Goal: Information Seeking & Learning: Understand process/instructions

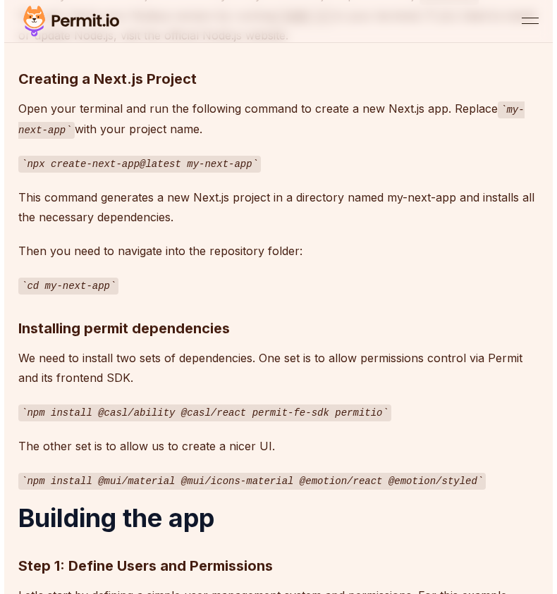
scroll to position [1081, 0]
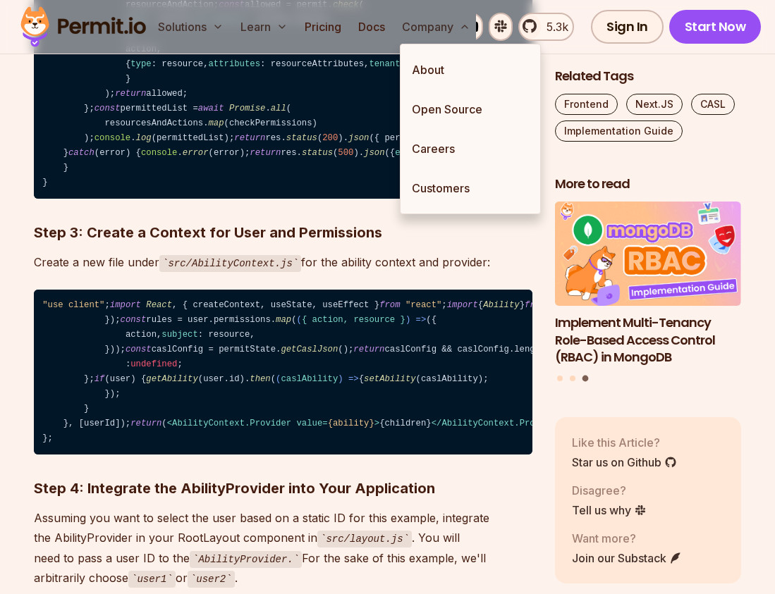
scroll to position [2410, 0]
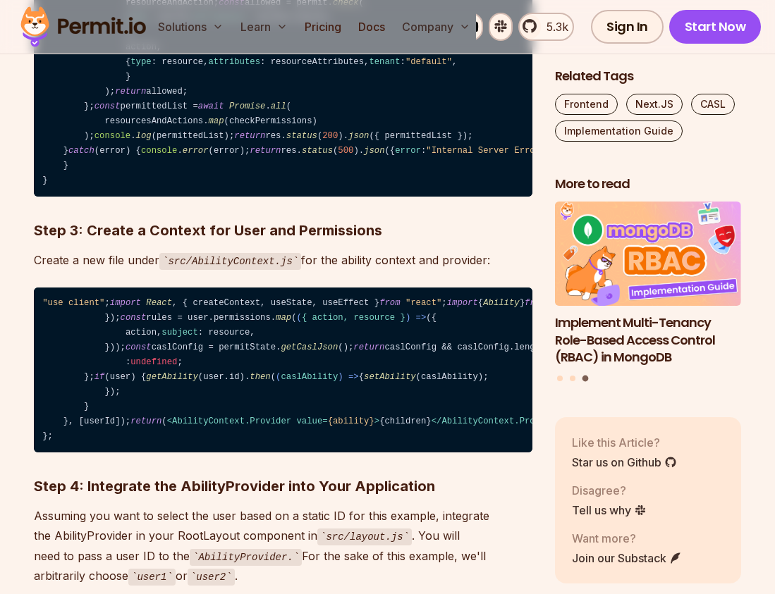
click at [388, 171] on code "import { Permit } from "permitio" ; const permit = new Permit ({ token : "YOUR_…" at bounding box center [283, 70] width 498 height 254
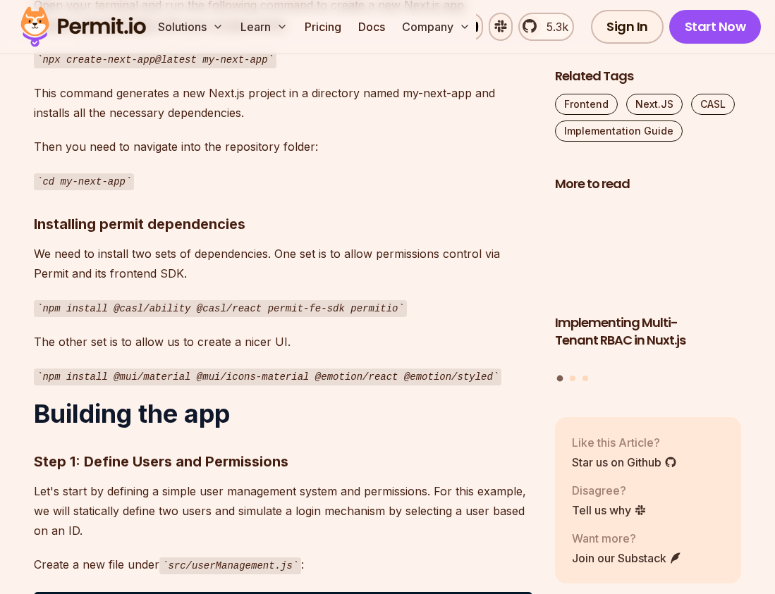
scroll to position [1391, 0]
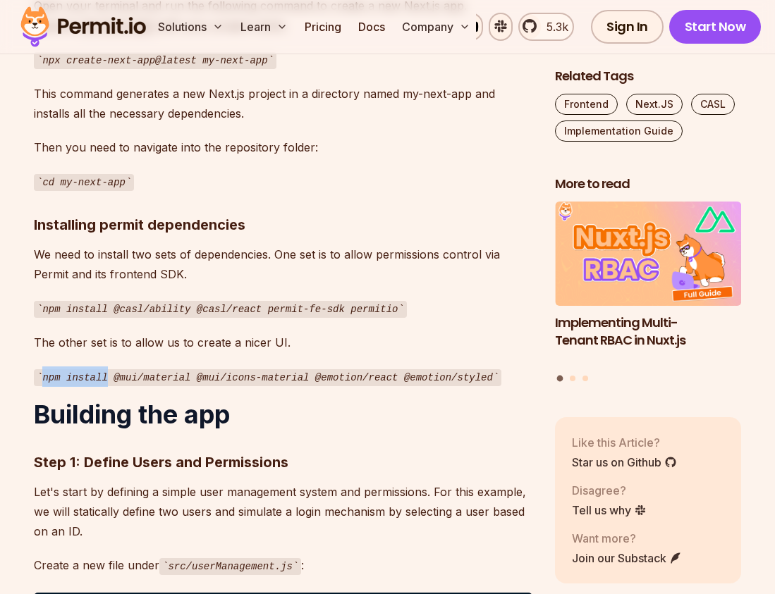
drag, startPoint x: 107, startPoint y: 354, endPoint x: 493, endPoint y: 341, distance: 385.8
drag, startPoint x: 316, startPoint y: 351, endPoint x: 302, endPoint y: 346, distance: 14.3
click at [314, 369] on code "npm install @mui/material @mui/icons-material @emotion/react @emotion/styled" at bounding box center [267, 377] width 467 height 17
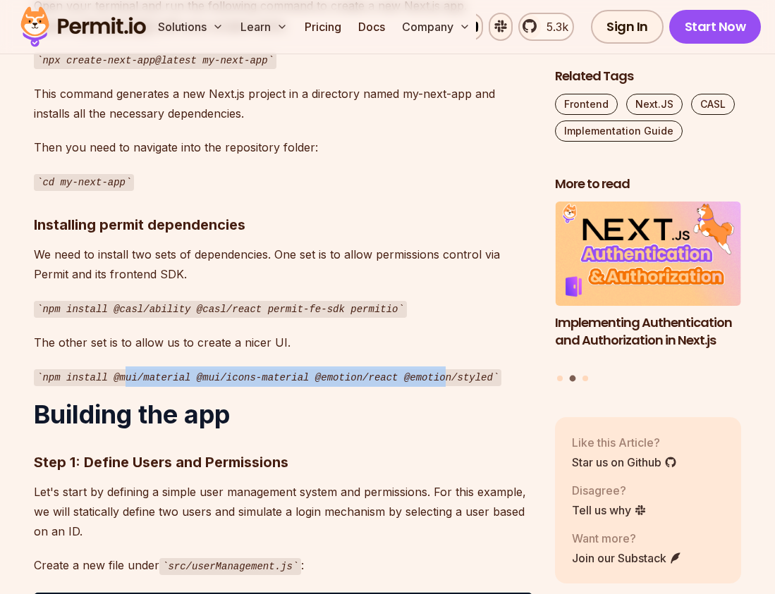
drag, startPoint x: 296, startPoint y: 358, endPoint x: 445, endPoint y: 357, distance: 148.7
click at [445, 369] on code "npm install @mui/material @mui/icons-material @emotion/react @emotion/styled" at bounding box center [267, 377] width 467 height 17
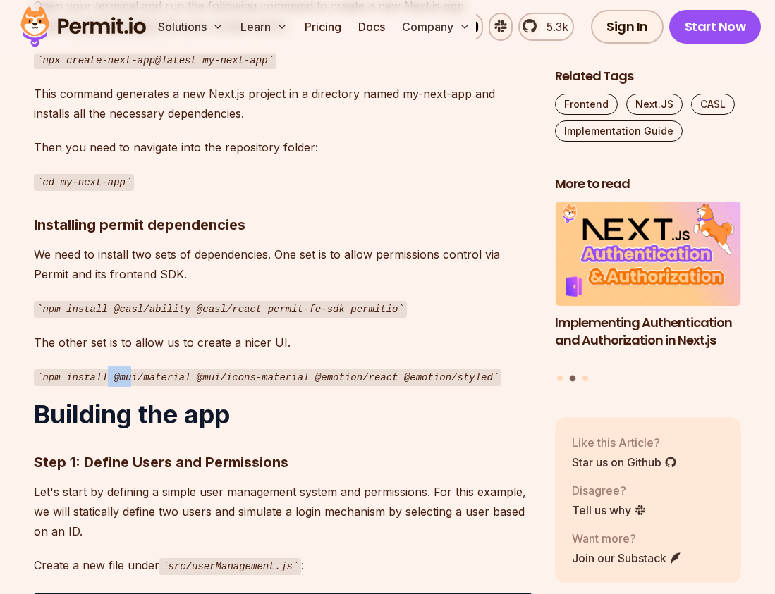
drag, startPoint x: 105, startPoint y: 355, endPoint x: 120, endPoint y: 355, distance: 14.8
click at [121, 369] on code "npm install @mui/material @mui/icons-material @emotion/react @emotion/styled" at bounding box center [267, 377] width 467 height 17
click at [117, 369] on code "npm install @mui/material @mui/icons-material @emotion/react @emotion/styled" at bounding box center [267, 377] width 467 height 17
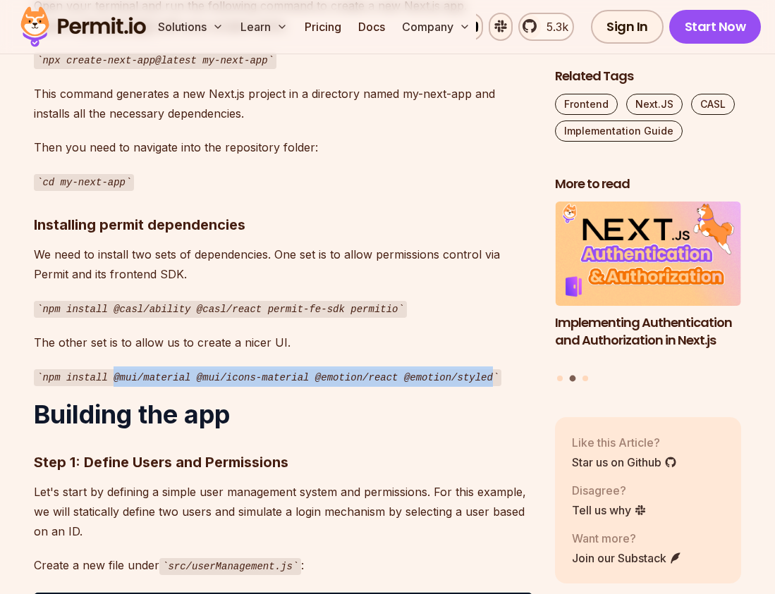
drag, startPoint x: 114, startPoint y: 355, endPoint x: 437, endPoint y: 366, distance: 323.0
copy code "@mui/material @mui/icons-material @emotion/react @emotion/styled"
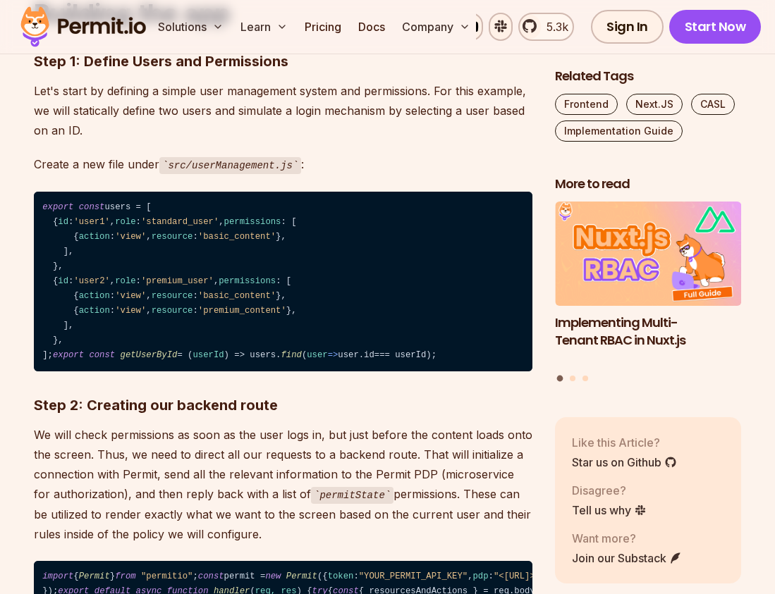
scroll to position [1792, 0]
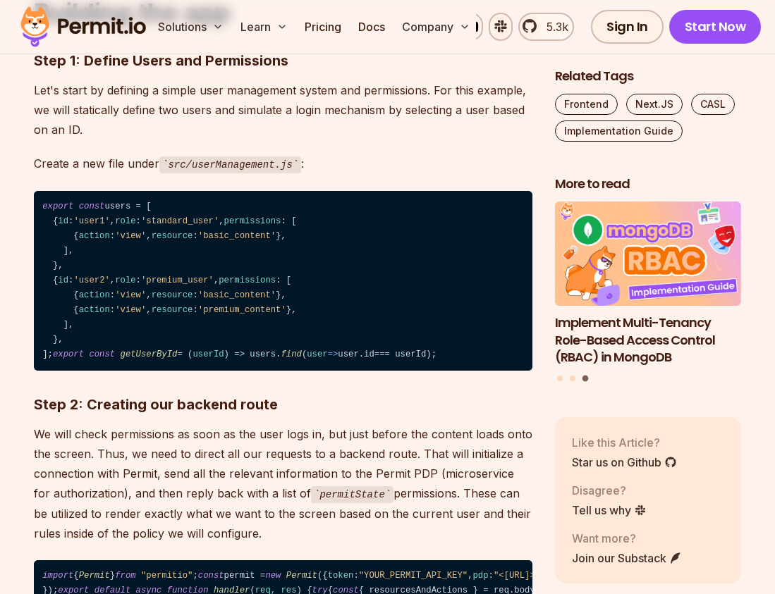
drag, startPoint x: 466, startPoint y: 451, endPoint x: 34, endPoint y: 177, distance: 511.7
click at [34, 191] on code "export const users = [ { id : 'user1' , role : 'standard_user' , permissions : …" at bounding box center [283, 281] width 498 height 180
copy code "export const users = [ { id : 'user1' , role : 'standard_user' , permissions : …"
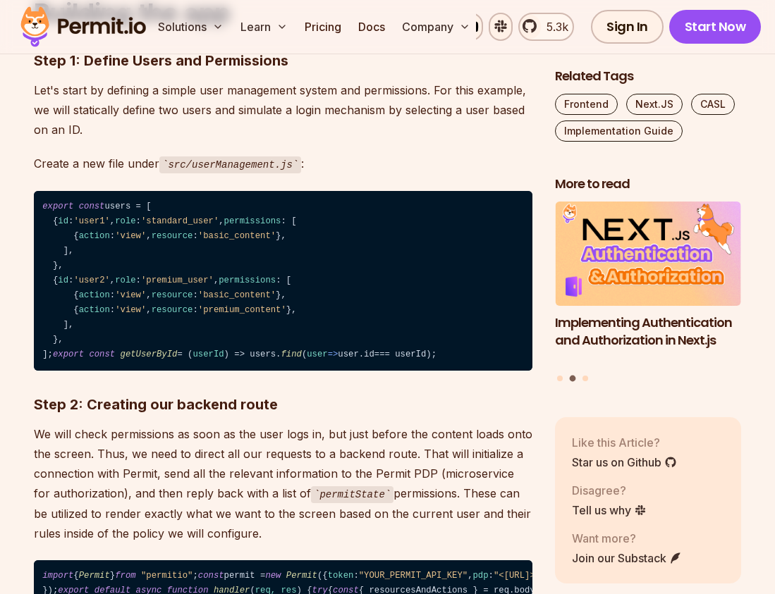
drag, startPoint x: 295, startPoint y: 310, endPoint x: 312, endPoint y: 315, distance: 17.6
click at [302, 310] on code "export const users = [ { id : 'user1' , role : 'standard_user' , permissions : …" at bounding box center [283, 281] width 498 height 180
drag, startPoint x: 90, startPoint y: 464, endPoint x: 1, endPoint y: 200, distance: 278.2
copy code "export const users = [ { id : 'user1' , role : 'standard_user' , permissions : …"
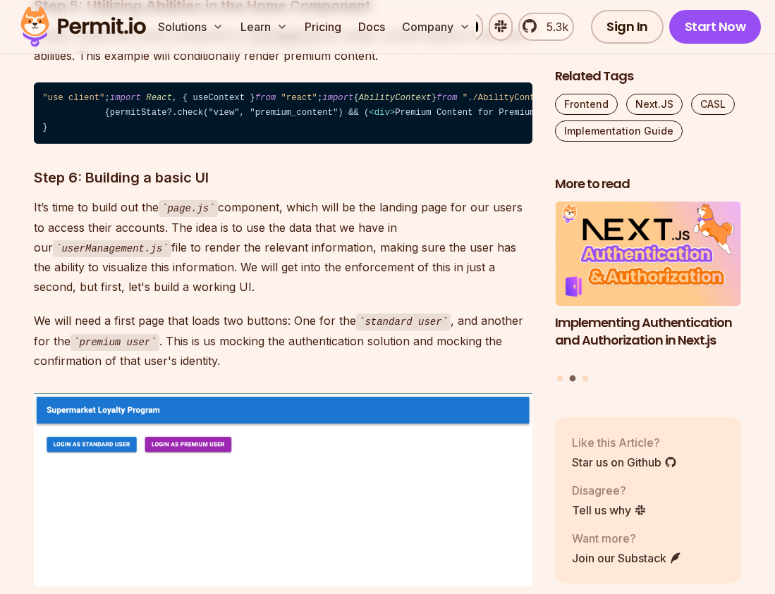
scroll to position [3171, 0]
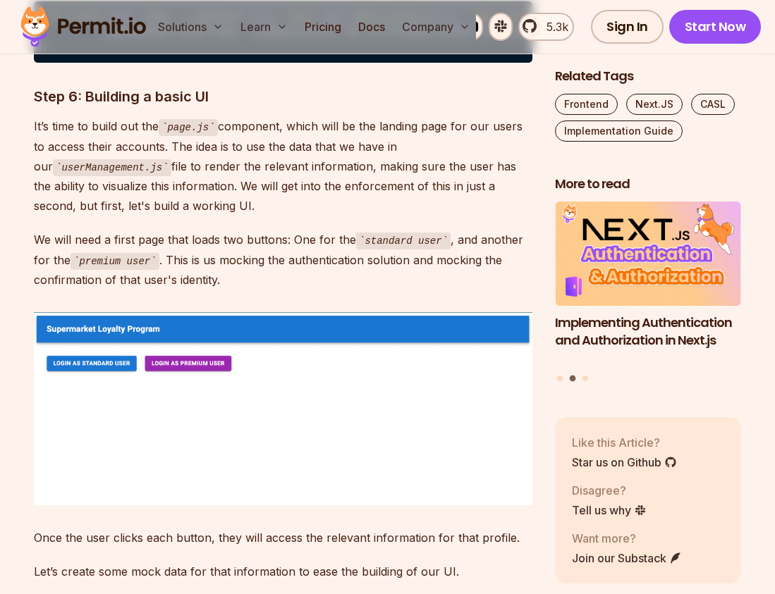
drag, startPoint x: 51, startPoint y: 125, endPoint x: 352, endPoint y: 563, distance: 531.2
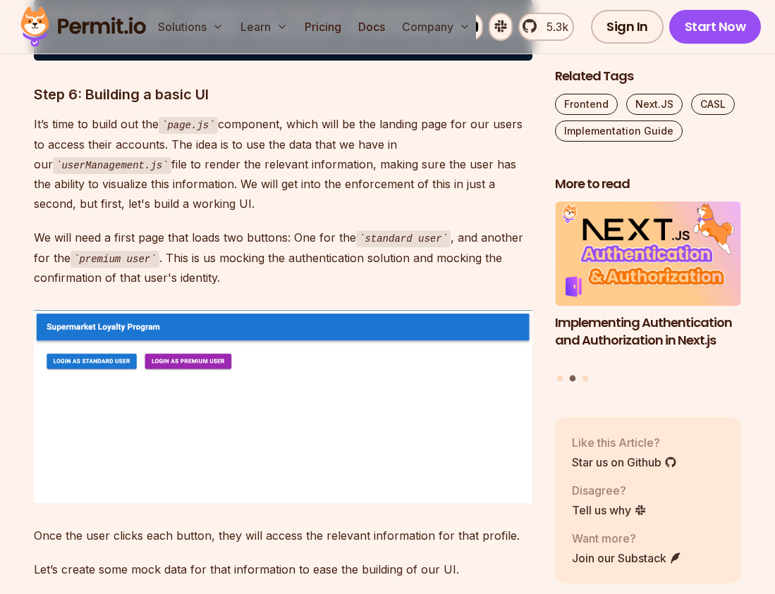
drag, startPoint x: 293, startPoint y: 457, endPoint x: 300, endPoint y: 468, distance: 12.7
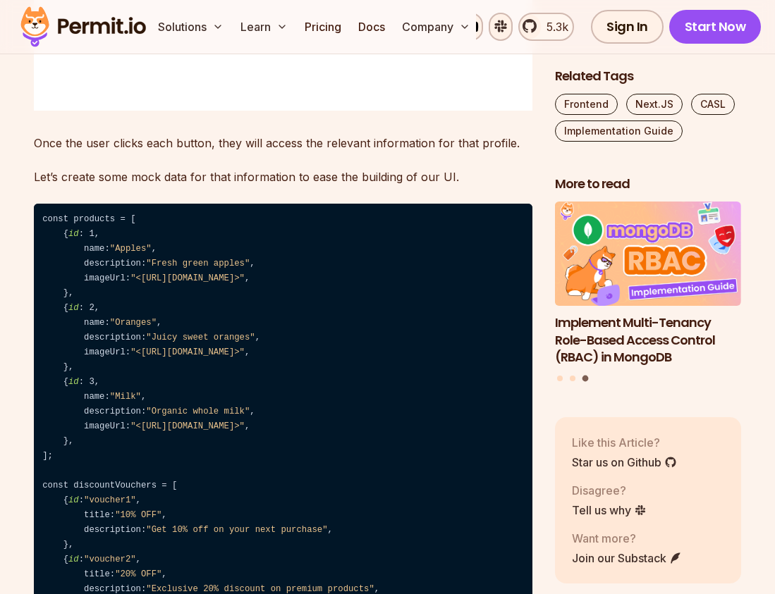
scroll to position [3654, 0]
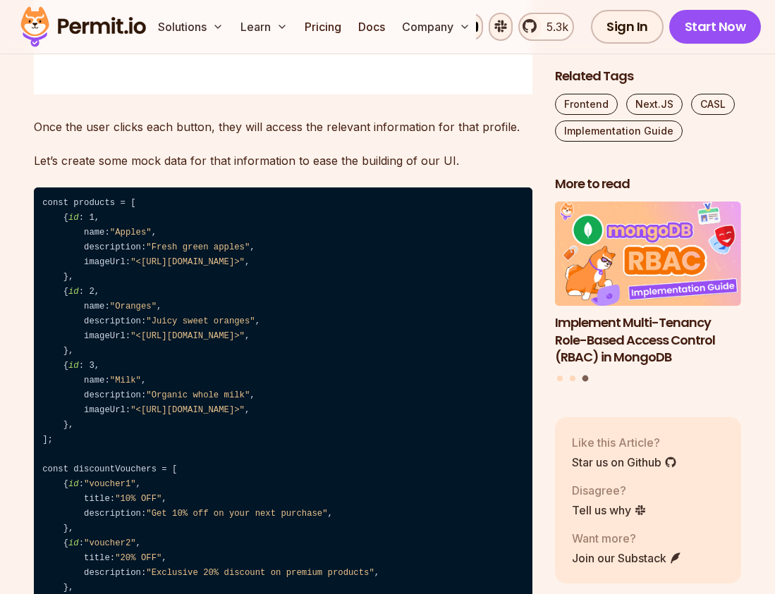
drag, startPoint x: 40, startPoint y: 336, endPoint x: 258, endPoint y: 319, distance: 218.5
copy code ""use client" ; import React , { createContext, useState, useEffect } from "reac…"
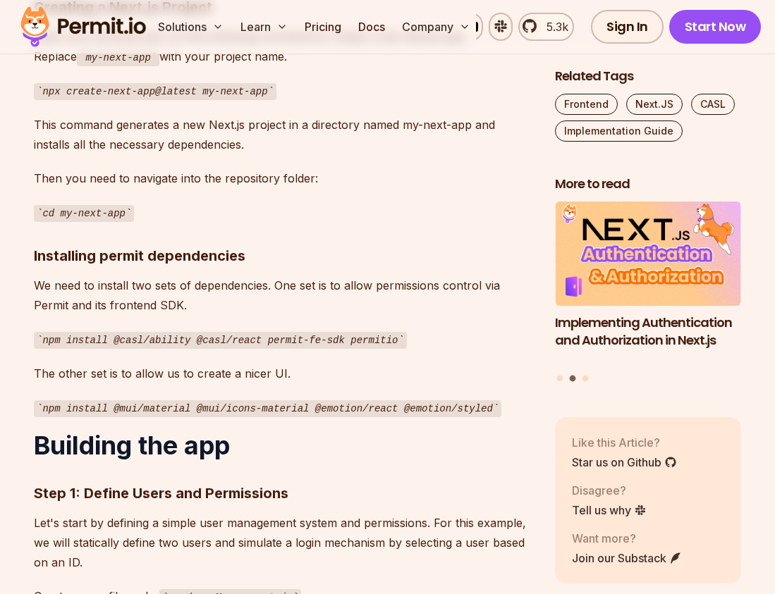
scroll to position [1357, 0]
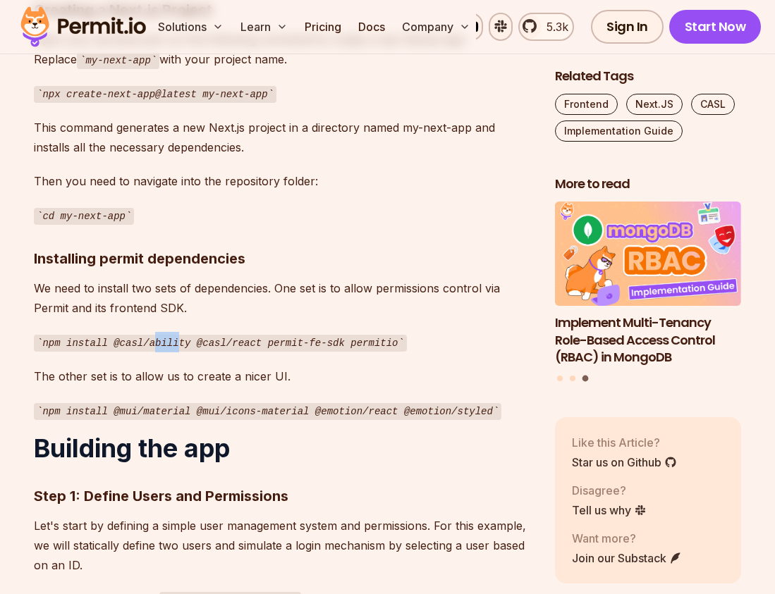
drag, startPoint x: 185, startPoint y: 318, endPoint x: 199, endPoint y: 314, distance: 13.8
click at [175, 335] on code "npm install @casl/ability @casl/react permit-fe-sdk permitio" at bounding box center [220, 343] width 373 height 17
drag, startPoint x: 260, startPoint y: 316, endPoint x: 111, endPoint y: 325, distance: 149.0
click at [111, 335] on code "npm install @casl/ability @casl/react permit-fe-sdk permitio" at bounding box center [220, 343] width 373 height 17
copy code "@casl/ability @casl/react"
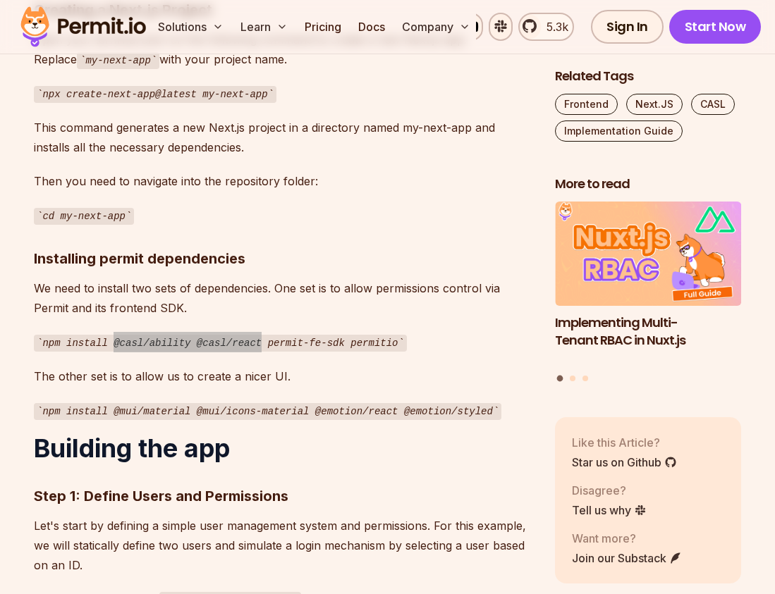
scroll to position [1355, 0]
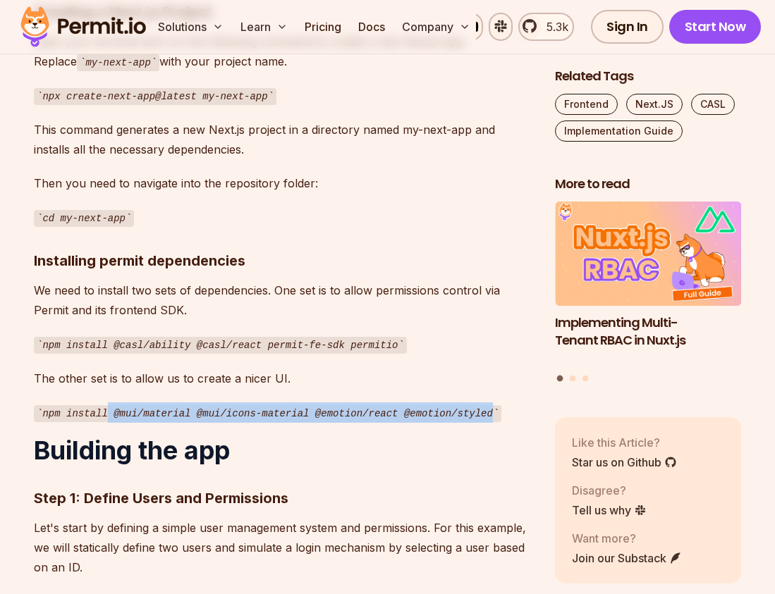
drag, startPoint x: 110, startPoint y: 388, endPoint x: 493, endPoint y: 391, distance: 382.8
click at [495, 405] on code "npm install @mui/material @mui/icons-material @emotion/react @emotion/styled" at bounding box center [267, 413] width 467 height 17
copy code "@mui/material @mui/icons-material @emotion/react @emotion/styled"
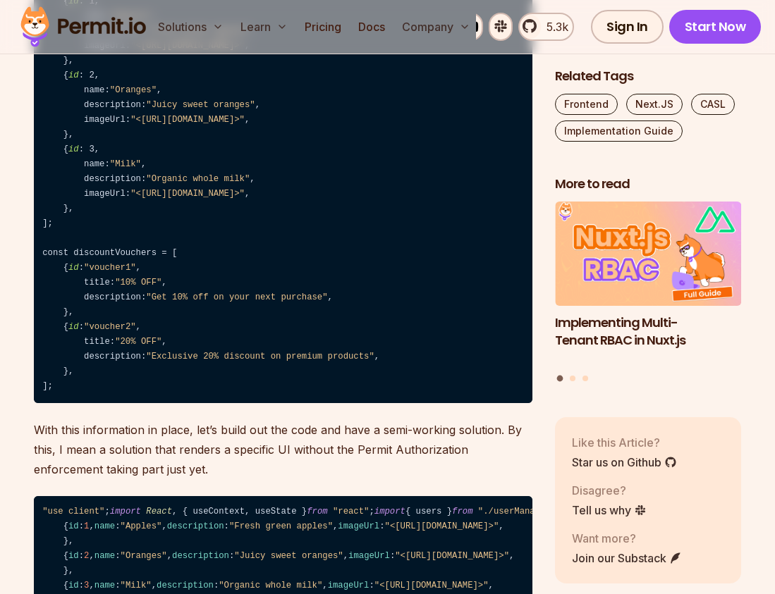
scroll to position [3873, 0]
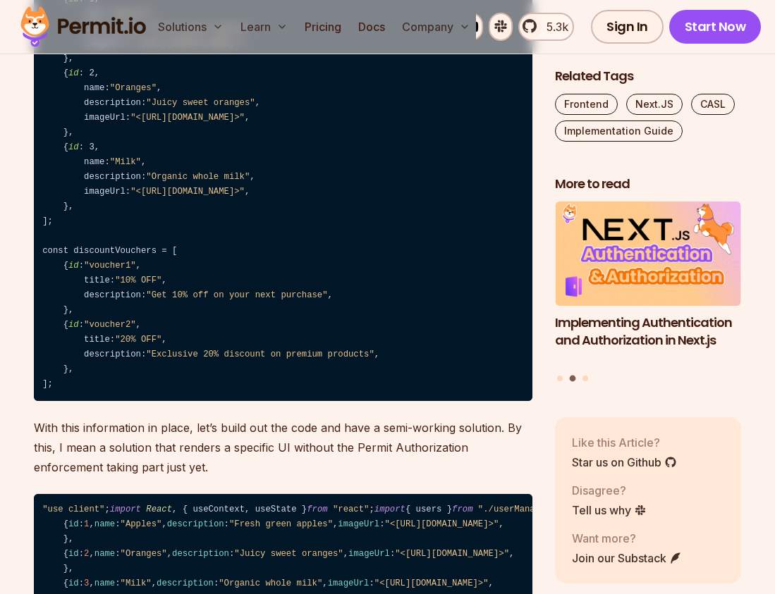
drag, startPoint x: 49, startPoint y: 267, endPoint x: 122, endPoint y: 536, distance: 278.4
drag, startPoint x: 98, startPoint y: 530, endPoint x: 27, endPoint y: 265, distance: 274.4
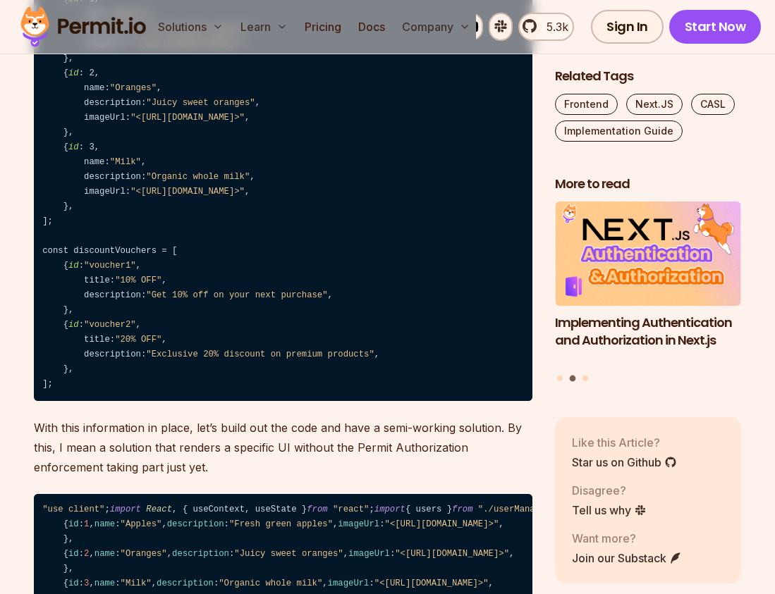
copy code "import React from "react" ; import { AbilityProvider } from "./AbilityContext" …"
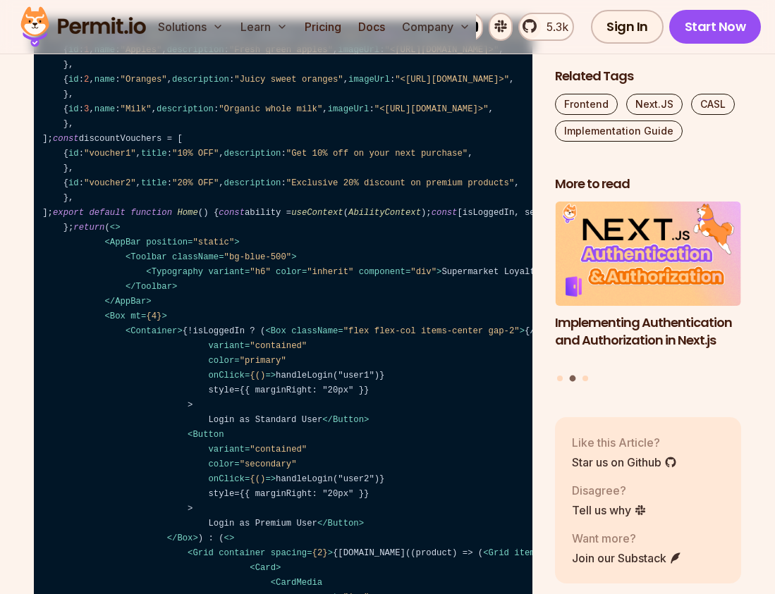
scroll to position [4348, 0]
drag, startPoint x: 116, startPoint y: 455, endPoint x: 42, endPoint y: 188, distance: 277.4
copy code ""use client" ; import React , { useContext } from "react" ; import { AbilityCon…"
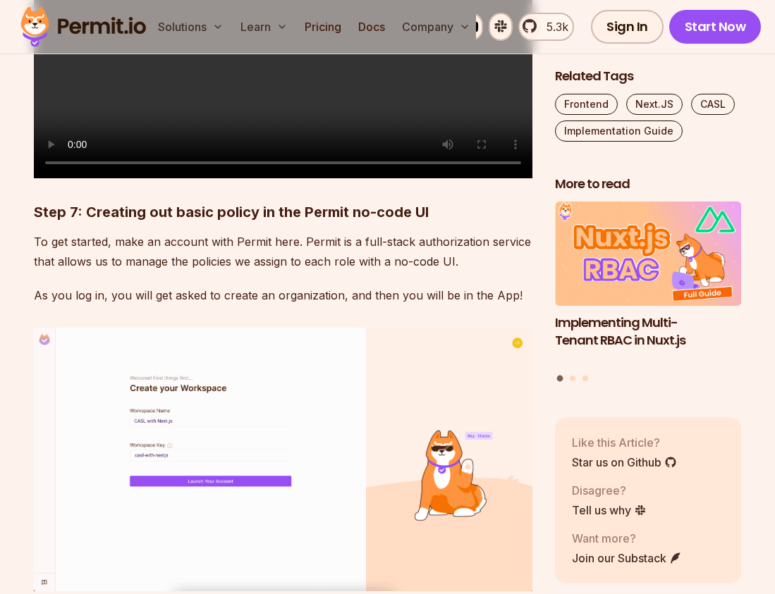
scroll to position [5557, 0]
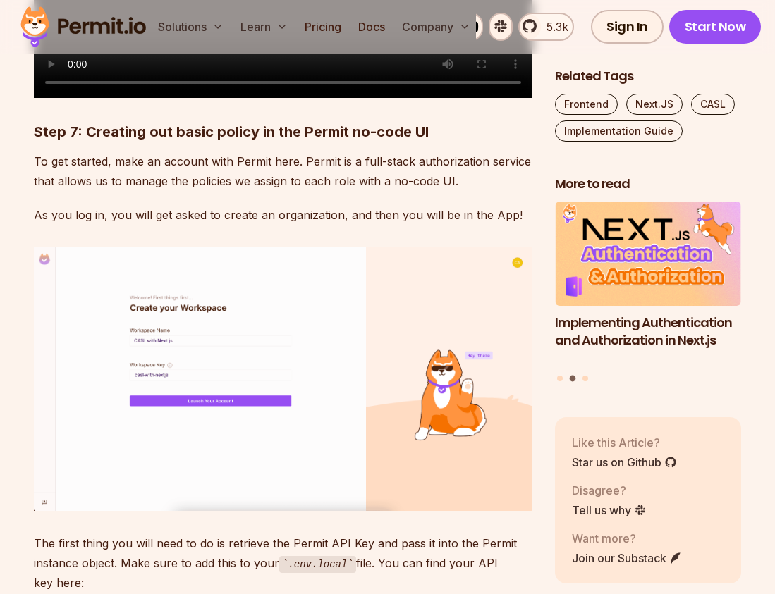
drag, startPoint x: 42, startPoint y: 135, endPoint x: 205, endPoint y: 301, distance: 232.8
copy code "const products = [ { id : 1, name: "Apples" , description: "Fresh green apples"…"
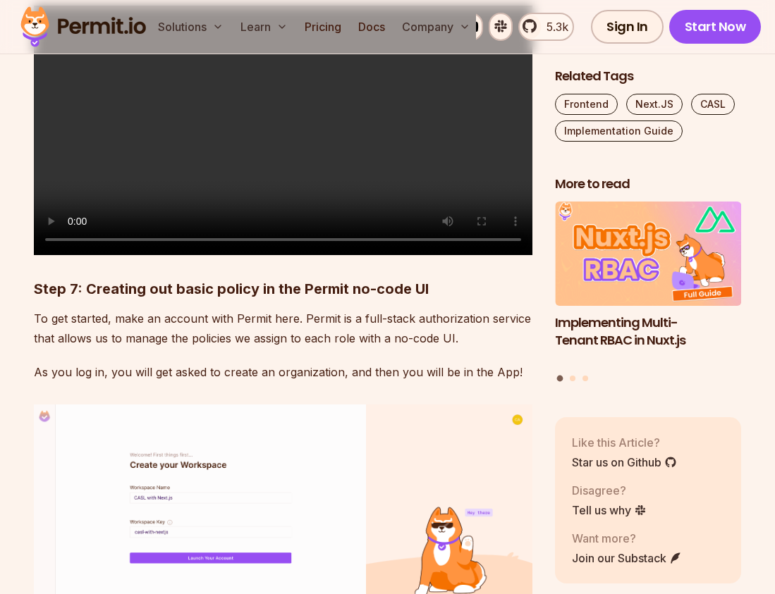
scroll to position [5378, 0]
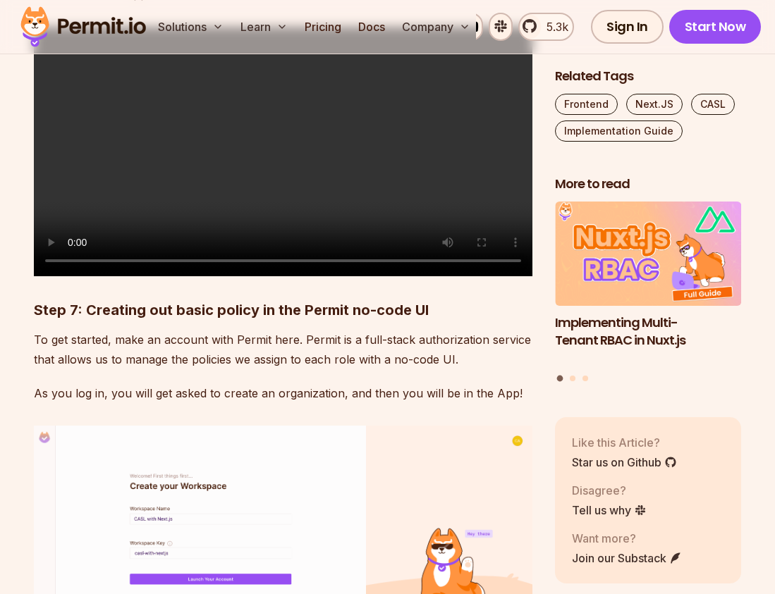
copy code "const products = [ { id : 1, name: "Apples" , description: "Fresh green apples"…"
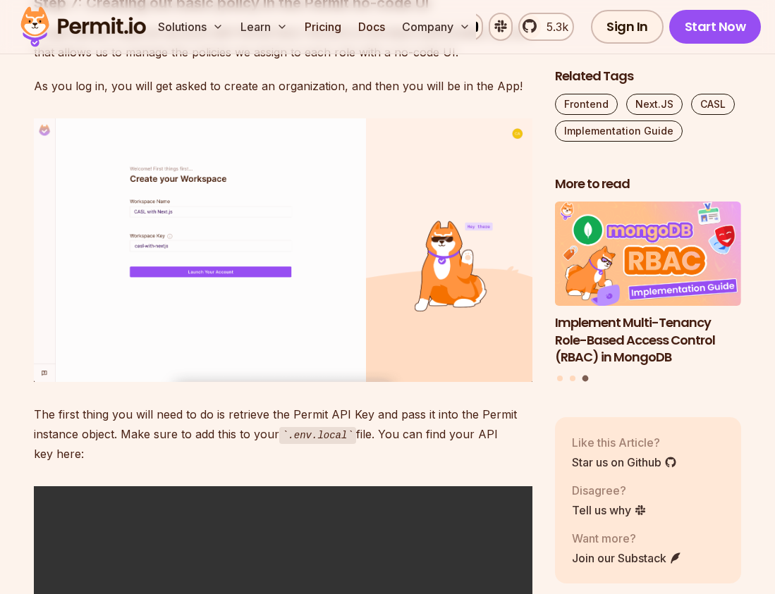
scroll to position [5685, 0]
click at [185, 271] on div "If you’ve worked on a frontend app before, you probably encountered the need to…" at bounding box center [283, 141] width 498 height 10002
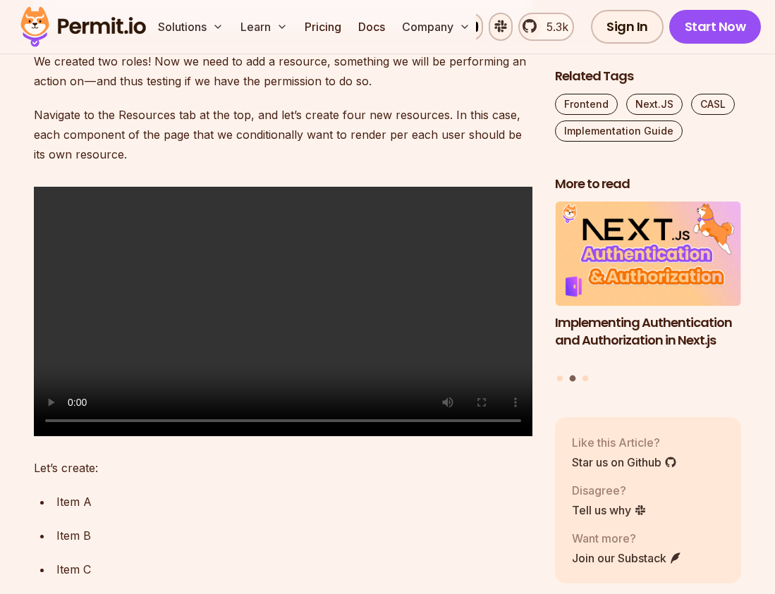
scroll to position [7821, 0]
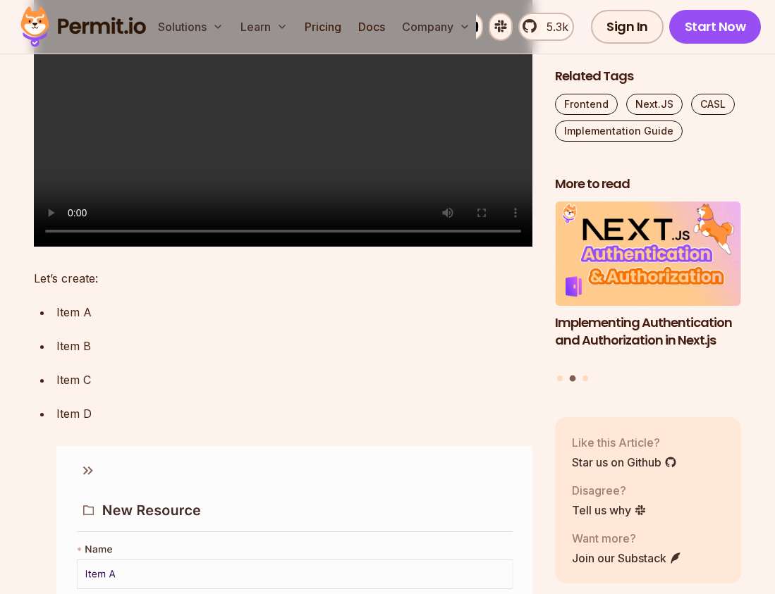
drag, startPoint x: 44, startPoint y: 123, endPoint x: 220, endPoint y: 429, distance: 352.7
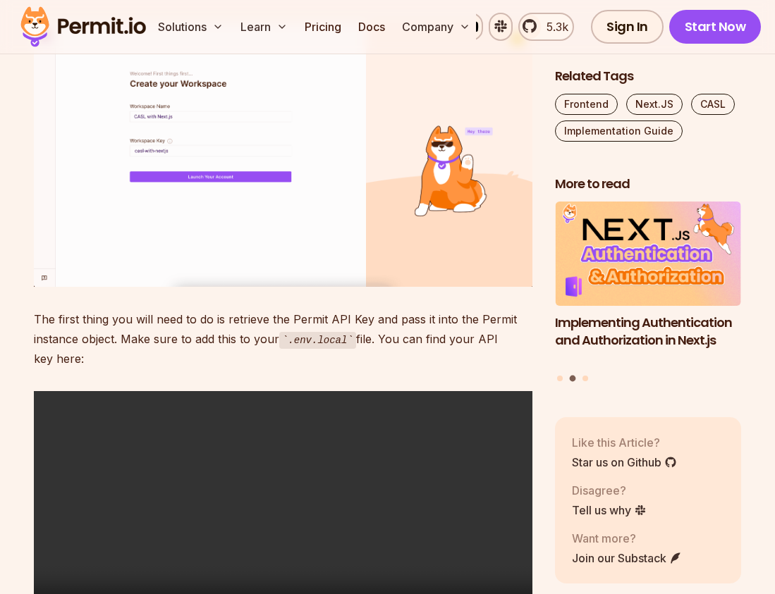
scroll to position [5787, 0]
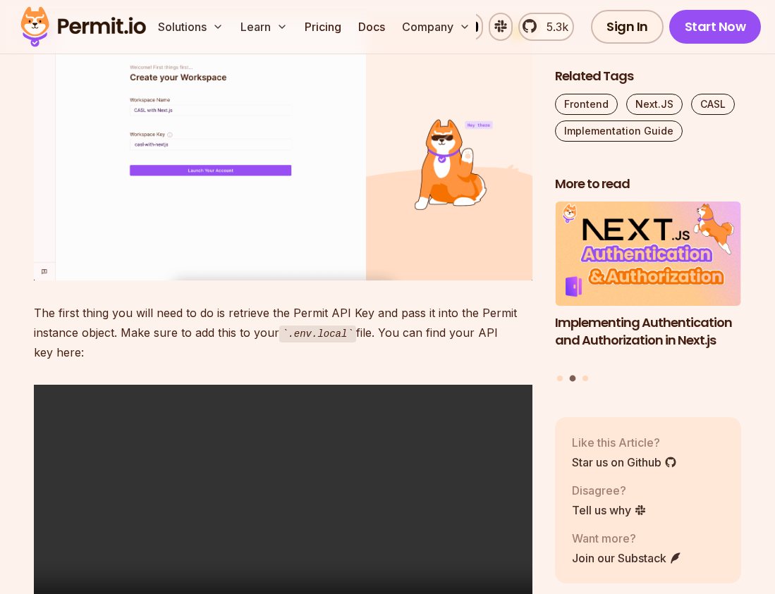
drag, startPoint x: 39, startPoint y: 195, endPoint x: 225, endPoint y: 419, distance: 291.3
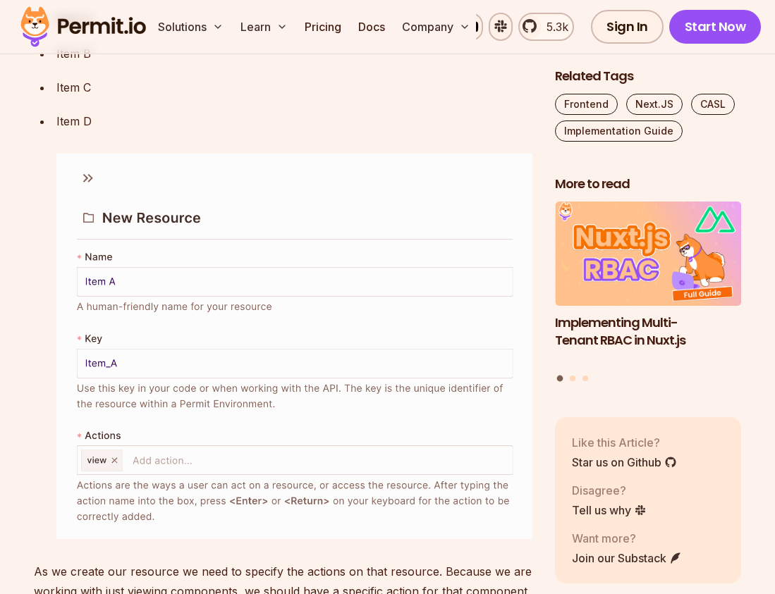
scroll to position [0, 3]
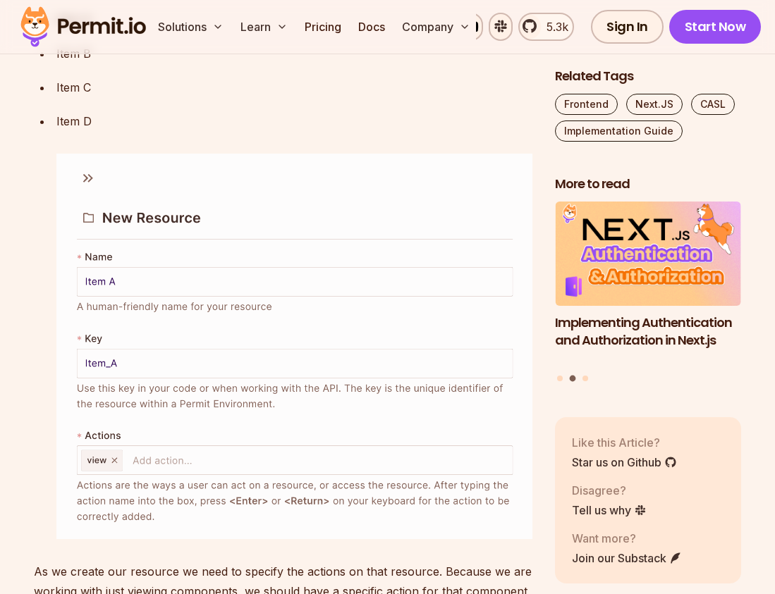
drag, startPoint x: 43, startPoint y: 274, endPoint x: 100, endPoint y: 135, distance: 150.1
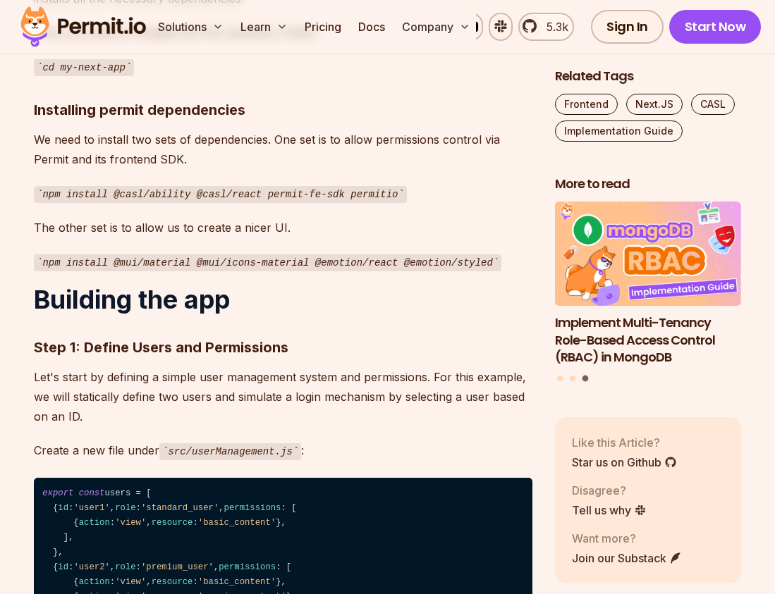
scroll to position [1506, 0]
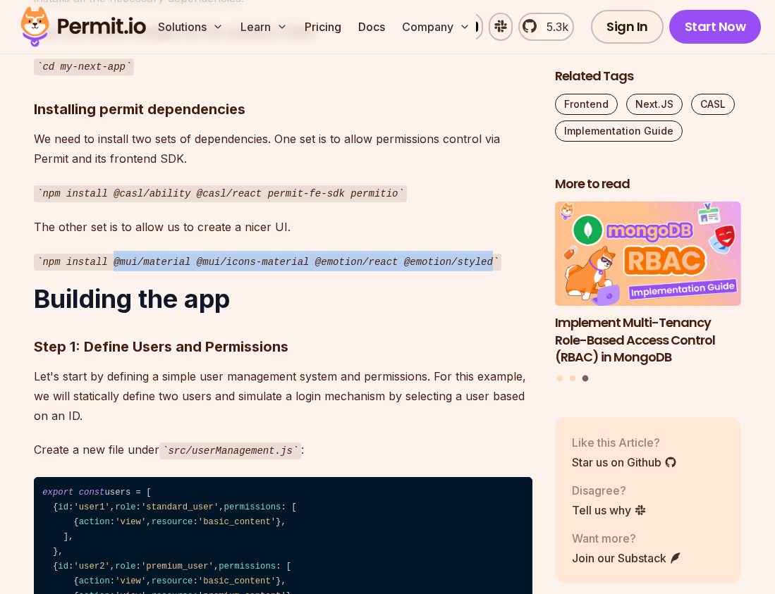
drag, startPoint x: 114, startPoint y: 240, endPoint x: 499, endPoint y: 240, distance: 384.9
click at [499, 254] on code "npm install @mui/material @mui/icons-material @emotion/react @emotion/styled" at bounding box center [267, 262] width 467 height 17
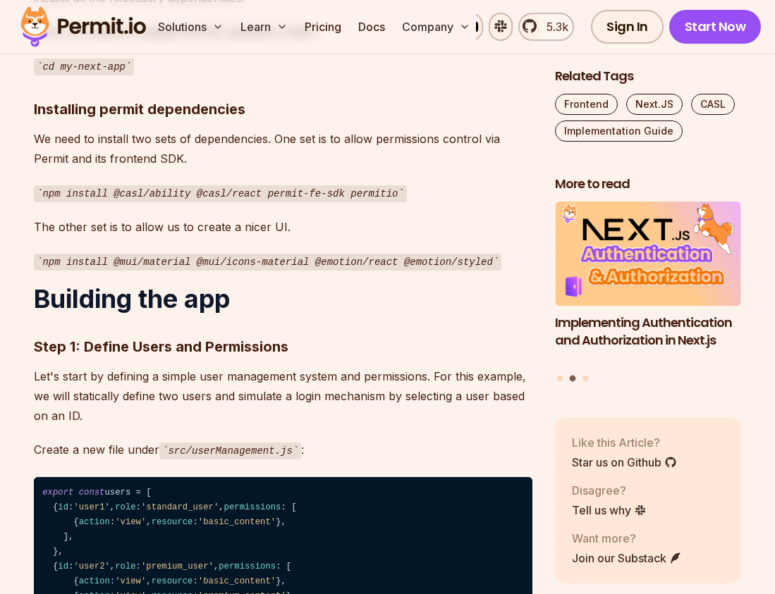
click at [336, 440] on p "Create a new file under src/userManagement.js :" at bounding box center [283, 450] width 498 height 20
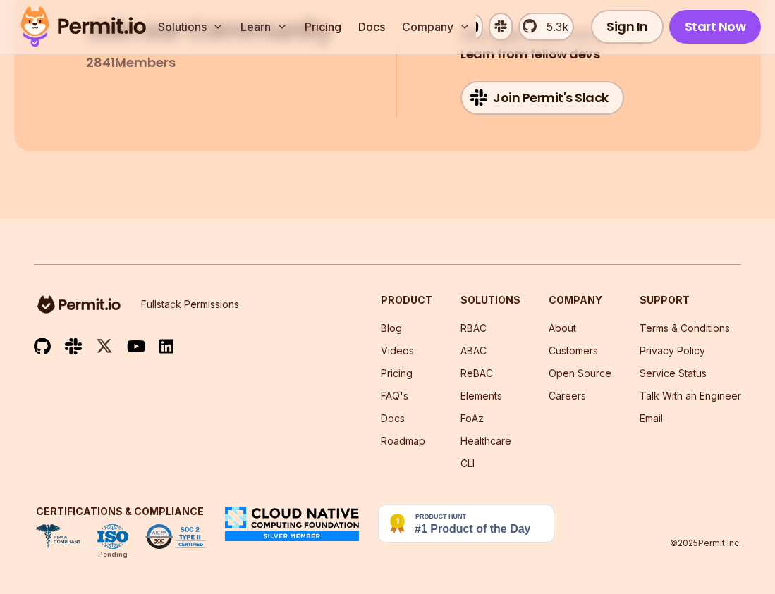
scroll to position [11647, 0]
